Goal: Transaction & Acquisition: Purchase product/service

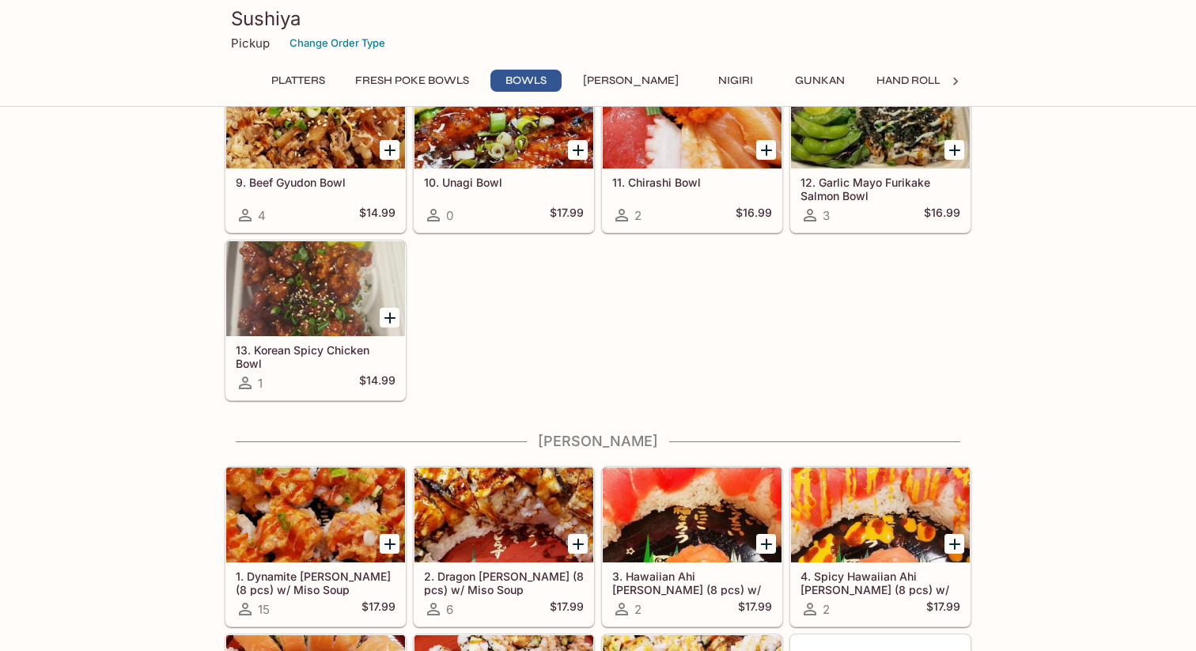
scroll to position [1492, 0]
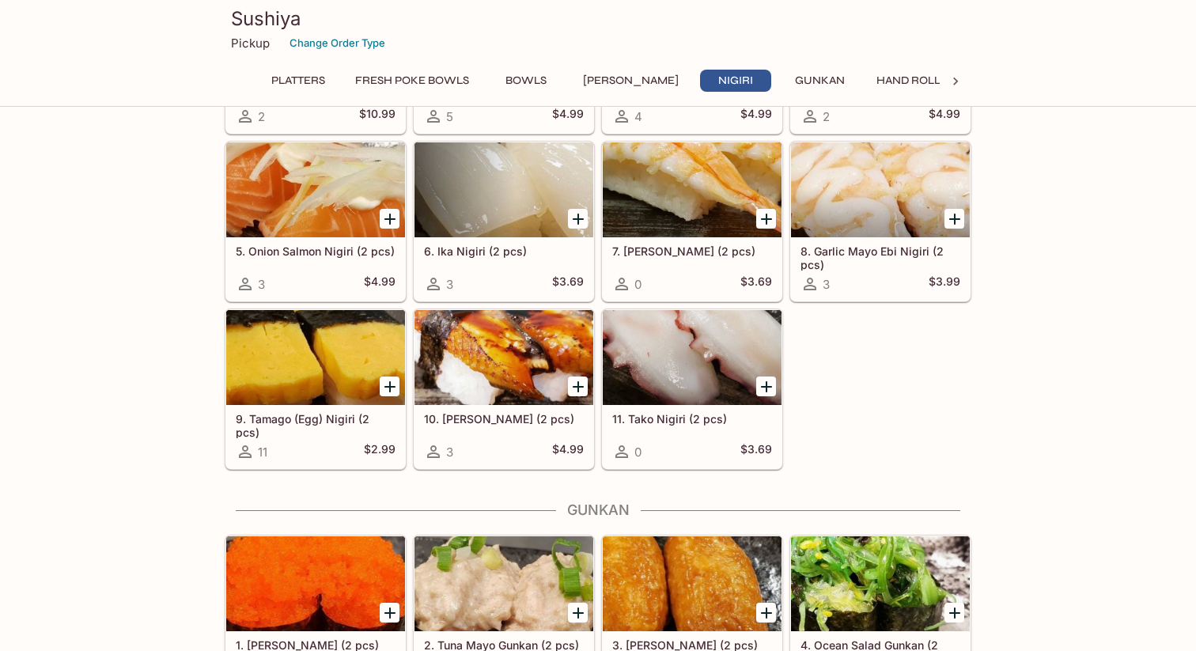
scroll to position [2687, 0]
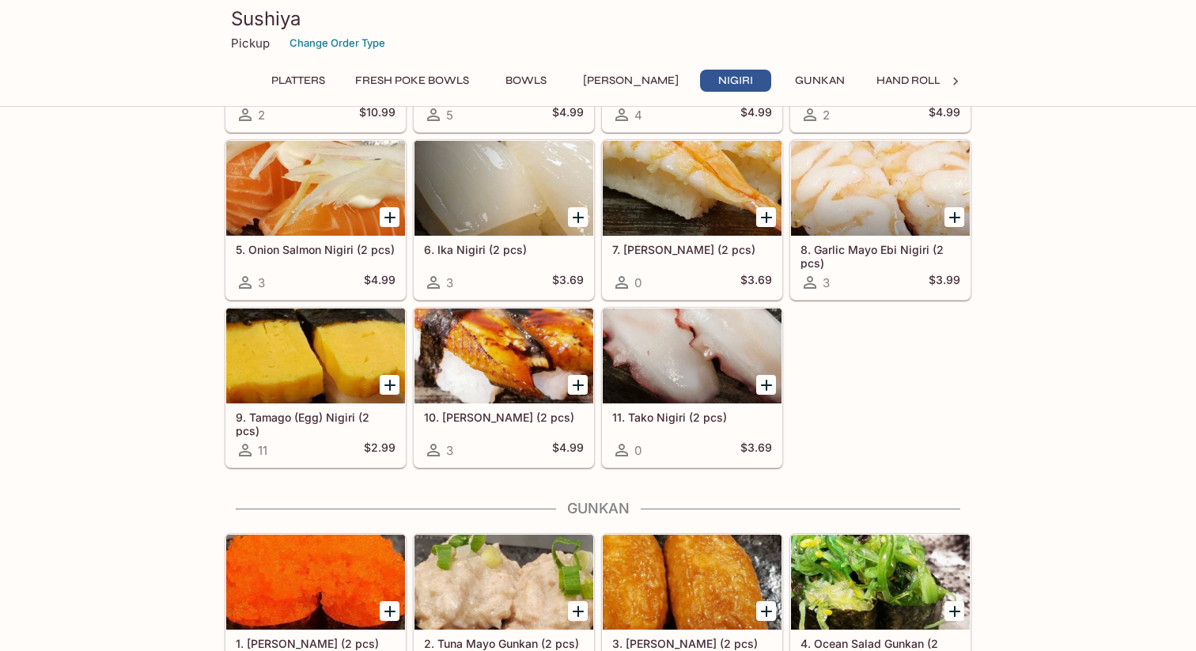
click at [513, 373] on div at bounding box center [504, 356] width 179 height 95
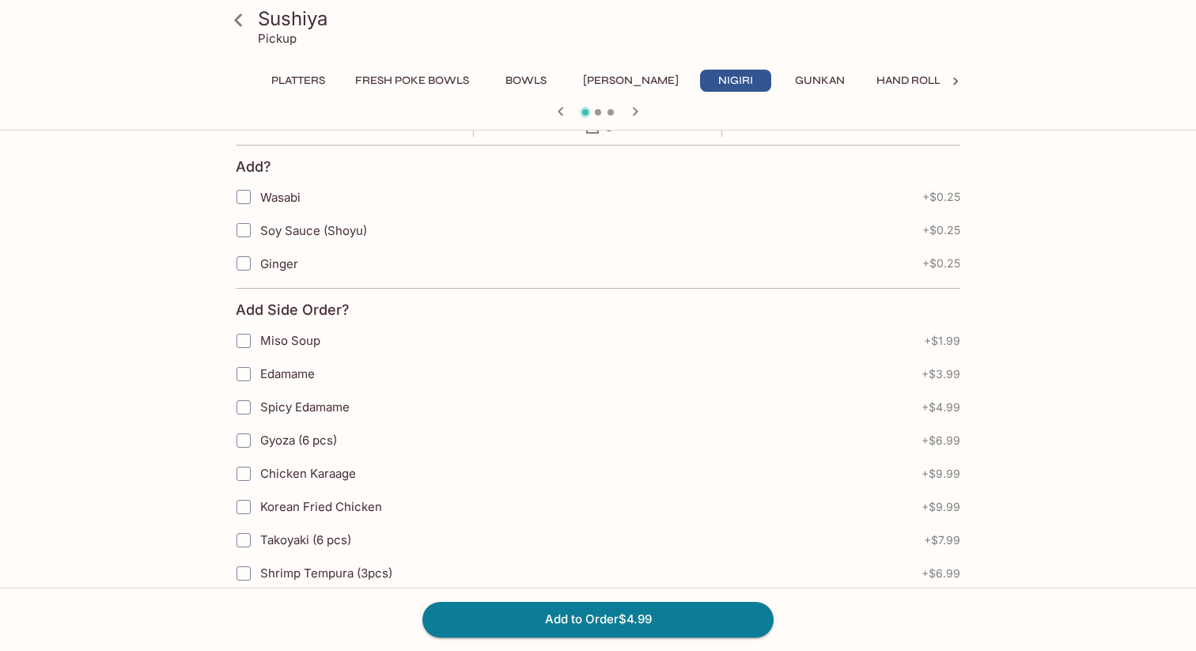
scroll to position [379, 0]
